Goal: Task Accomplishment & Management: Manage account settings

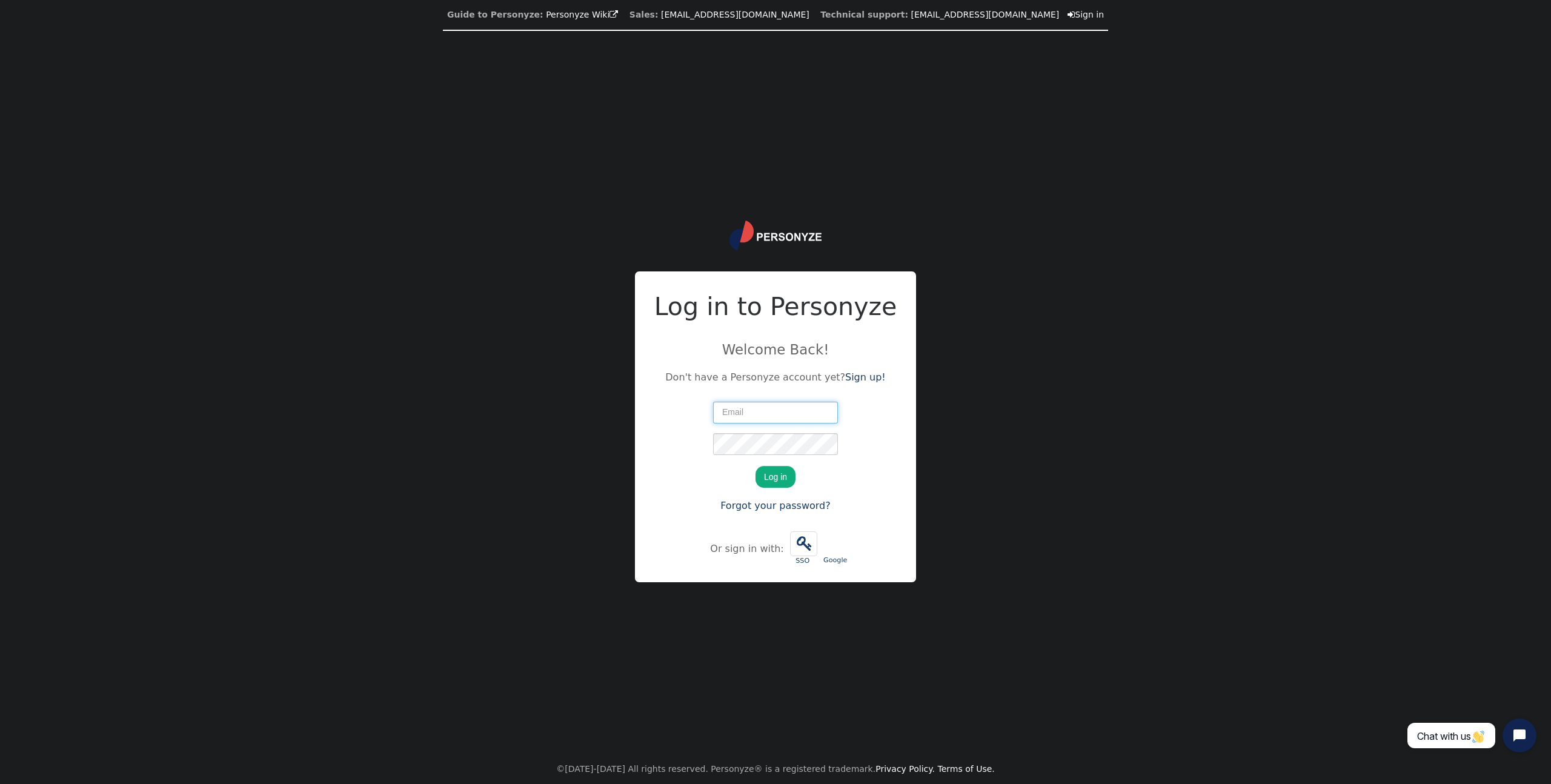
type input "[EMAIL_ADDRESS][DOMAIN_NAME]"
click at [774, 472] on button "Log in" at bounding box center [776, 476] width 40 height 22
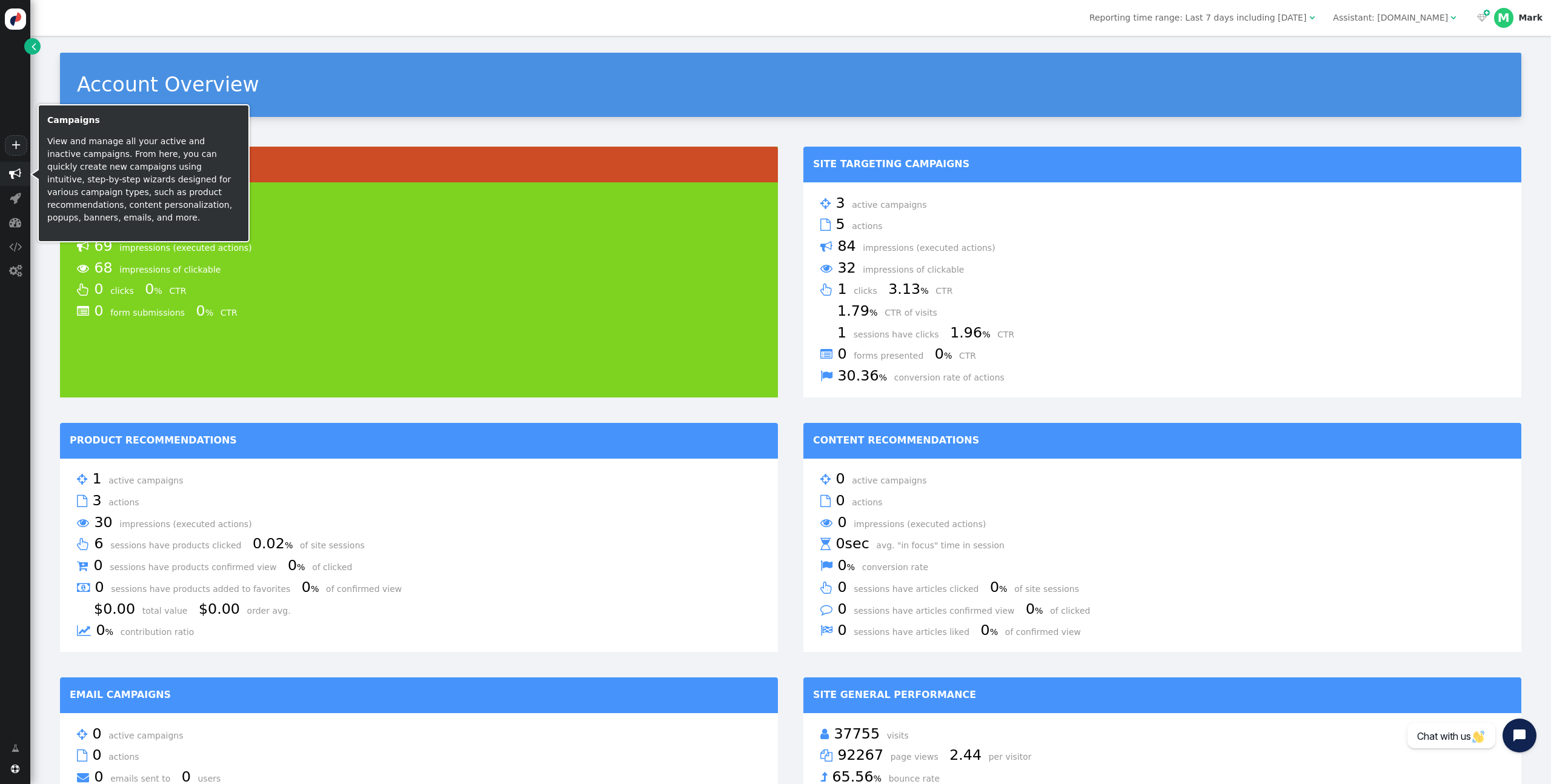
click at [23, 173] on span "" at bounding box center [15, 174] width 30 height 24
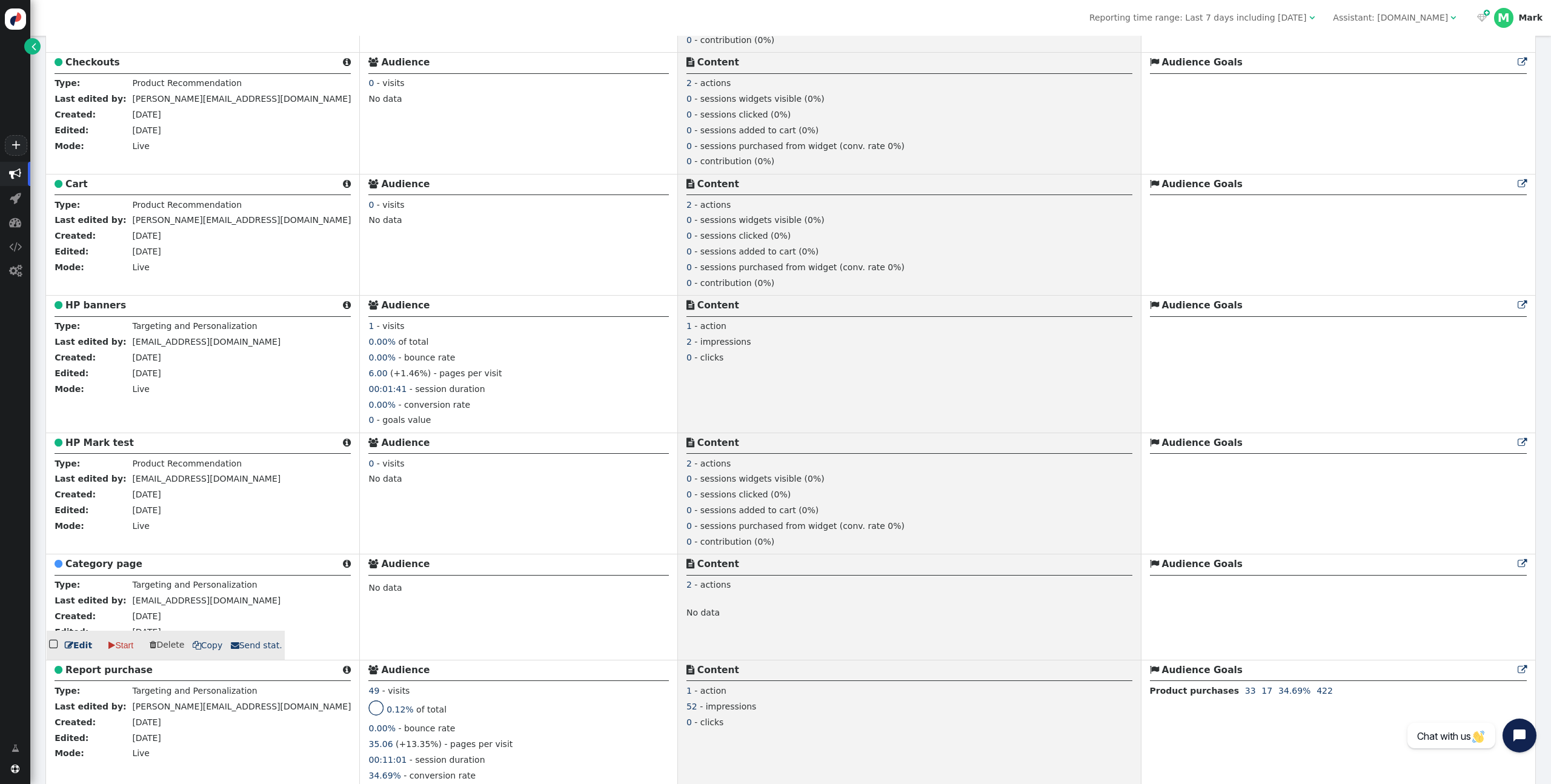
scroll to position [715, 0]
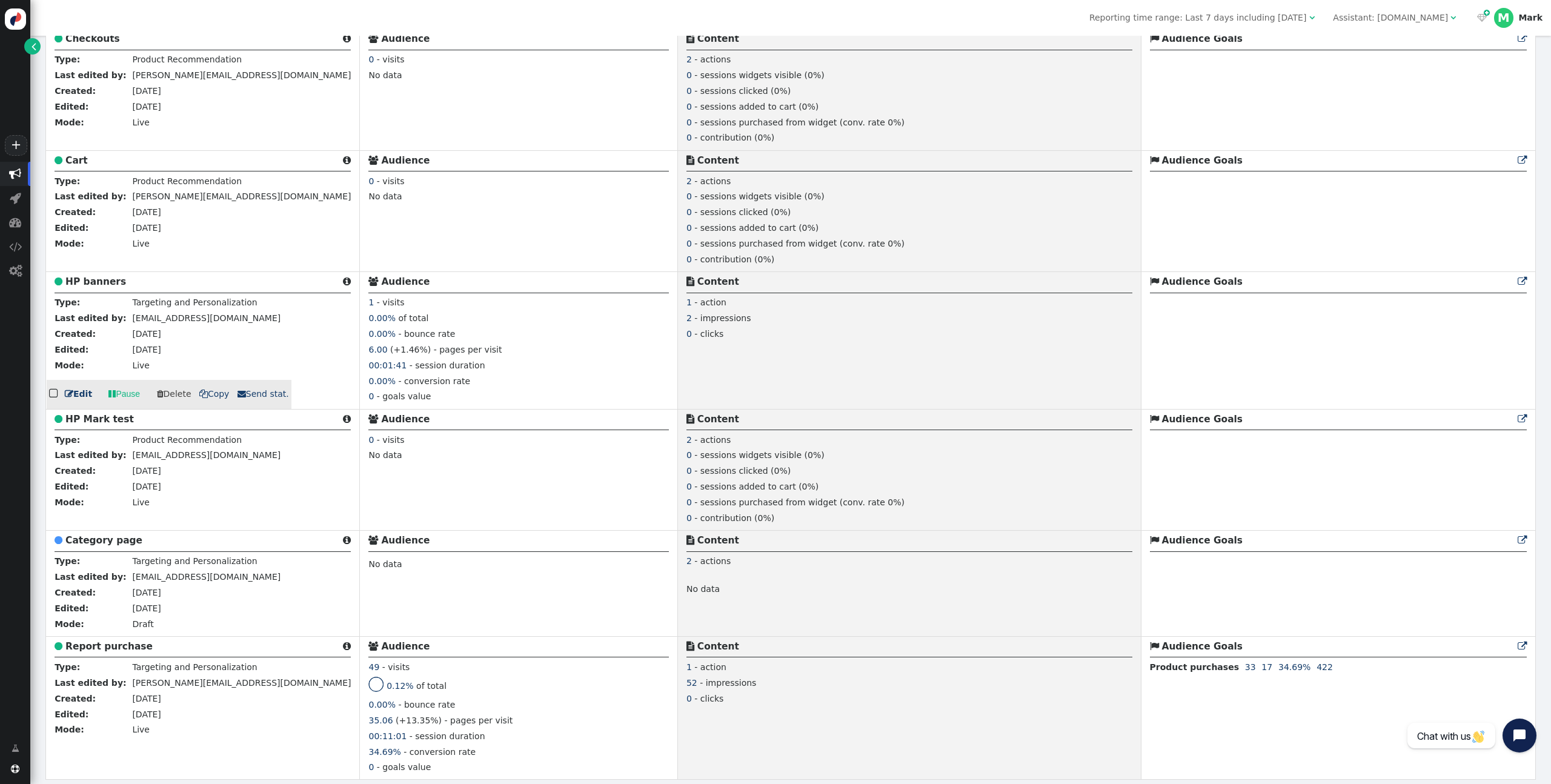
click at [84, 391] on link " Edit" at bounding box center [78, 394] width 27 height 13
